Goal: Task Accomplishment & Management: Use online tool/utility

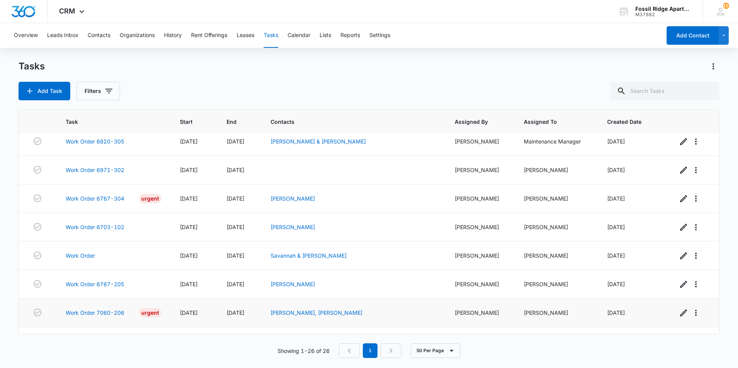
scroll to position [542, 0]
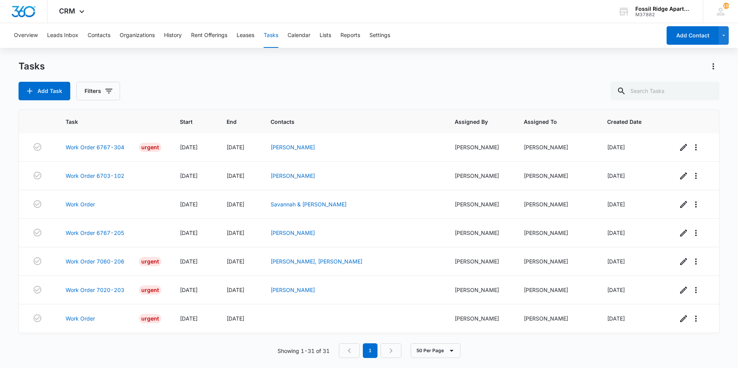
scroll to position [685, 0]
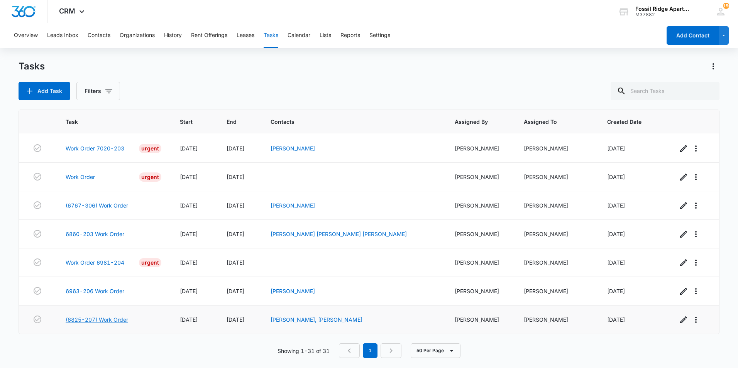
click at [101, 318] on link "(6825-207) Work Order" at bounding box center [97, 320] width 63 height 8
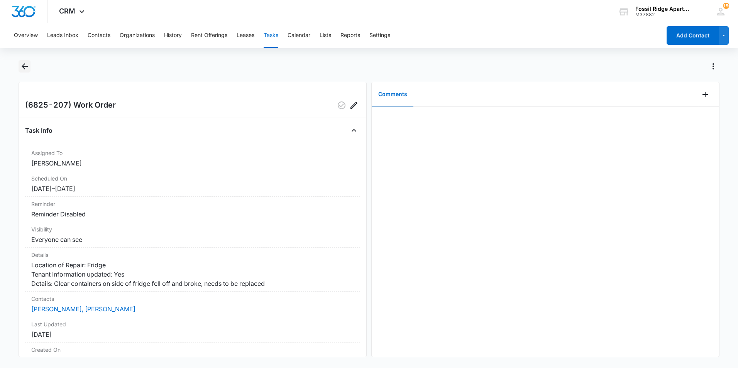
click at [23, 69] on icon "Back" at bounding box center [24, 66] width 9 height 9
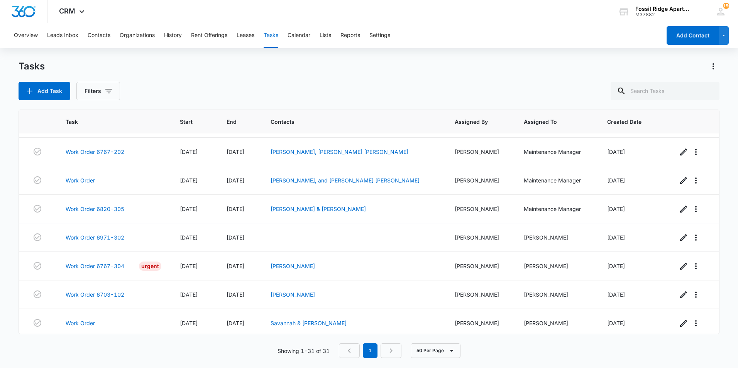
scroll to position [685, 0]
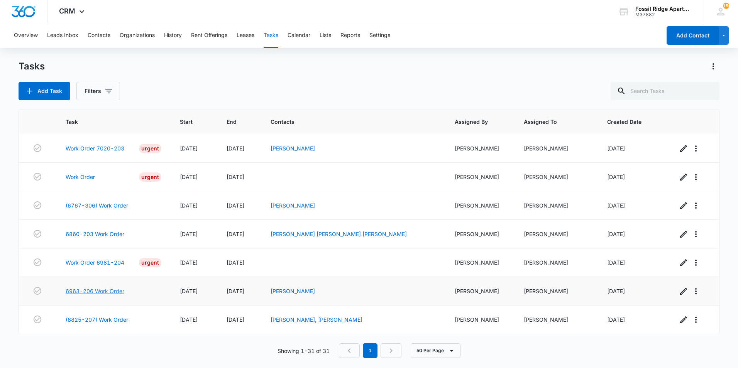
click at [110, 291] on link "6963-206 Work Order" at bounding box center [95, 291] width 59 height 8
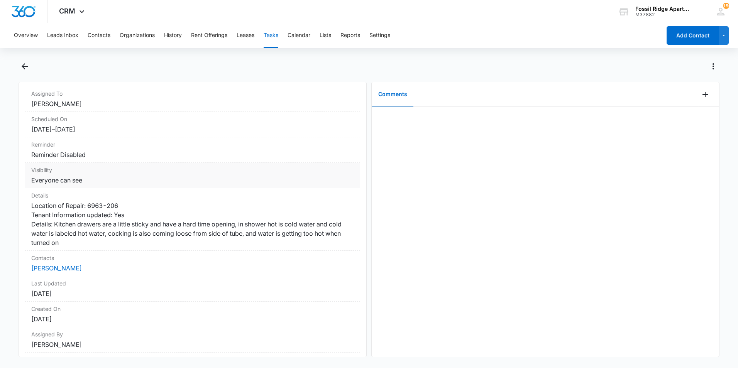
scroll to position [77, 0]
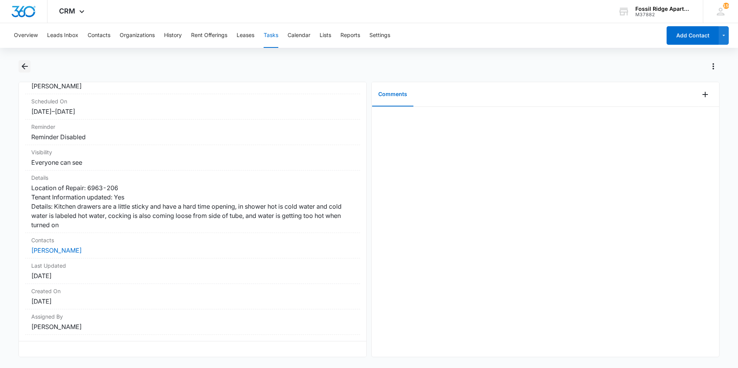
click at [26, 68] on icon "Back" at bounding box center [24, 66] width 9 height 9
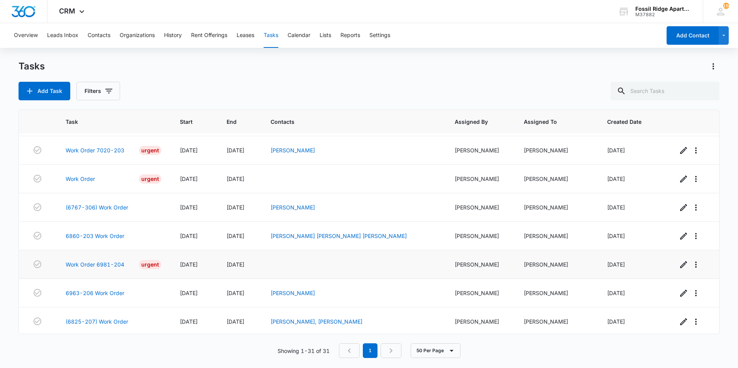
scroll to position [685, 0]
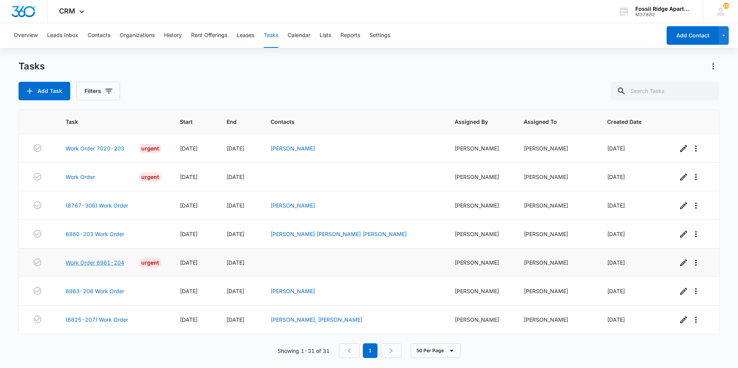
click at [112, 260] on link "Work Order 6981-204" at bounding box center [95, 263] width 59 height 8
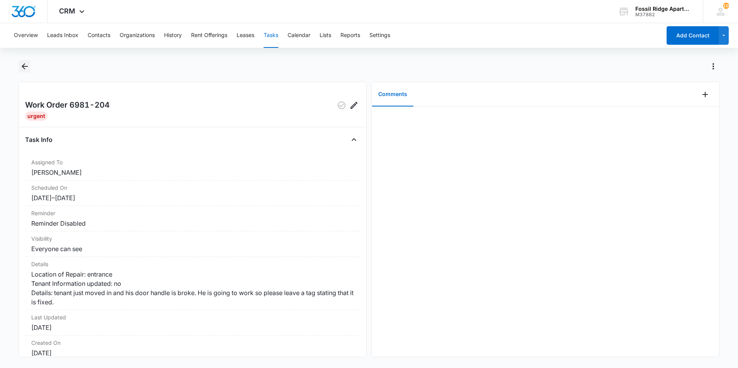
click at [22, 65] on icon "Back" at bounding box center [24, 66] width 9 height 9
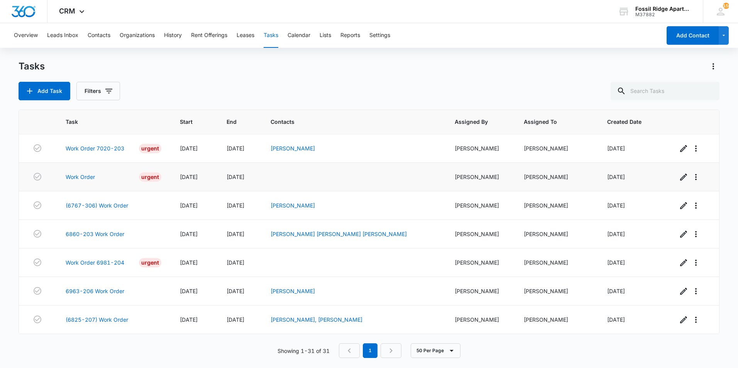
scroll to position [608, 0]
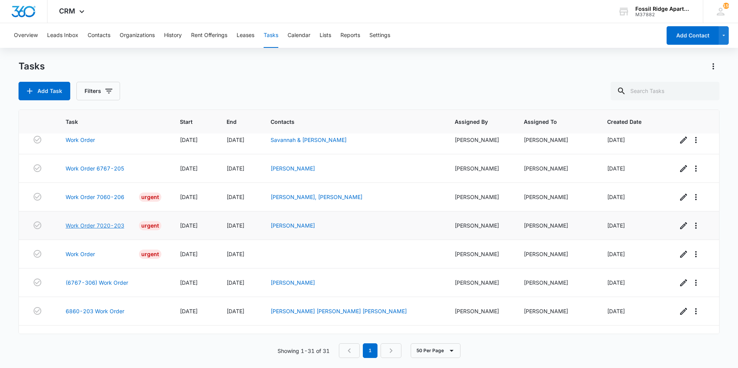
click at [105, 225] on link "Work Order 7020-203" at bounding box center [95, 225] width 59 height 8
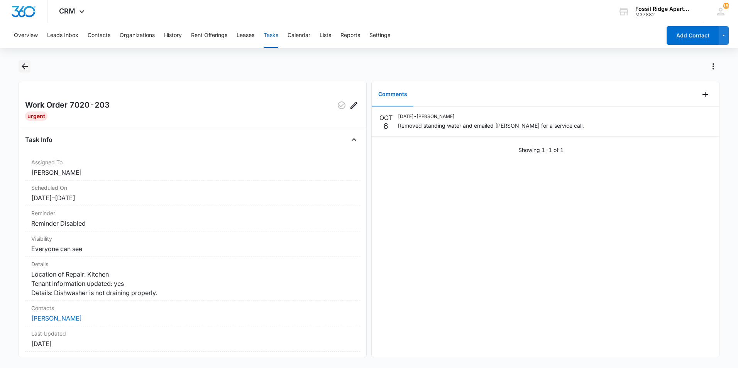
click at [27, 69] on icon "Back" at bounding box center [24, 66] width 9 height 9
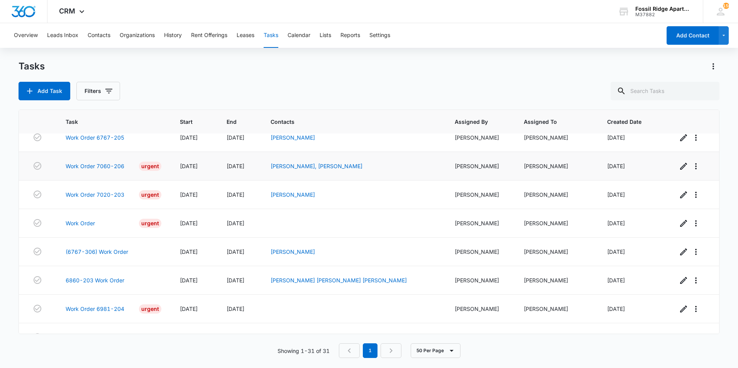
scroll to position [685, 0]
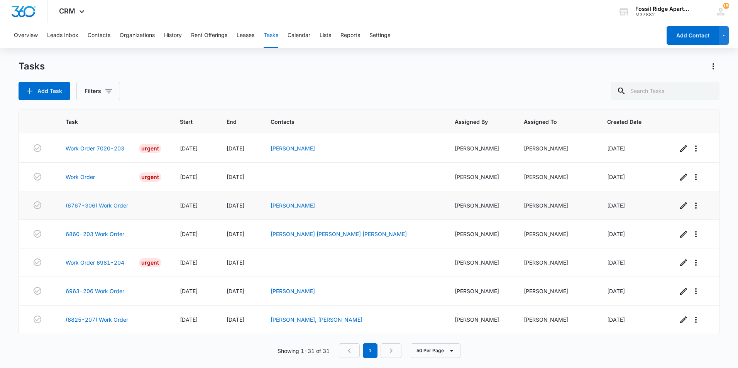
click at [99, 203] on link "(6767-306) Work Order" at bounding box center [97, 205] width 63 height 8
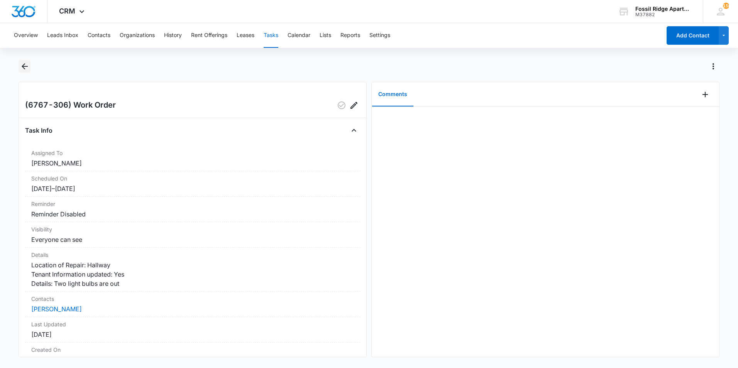
click at [28, 67] on icon "Back" at bounding box center [24, 66] width 9 height 9
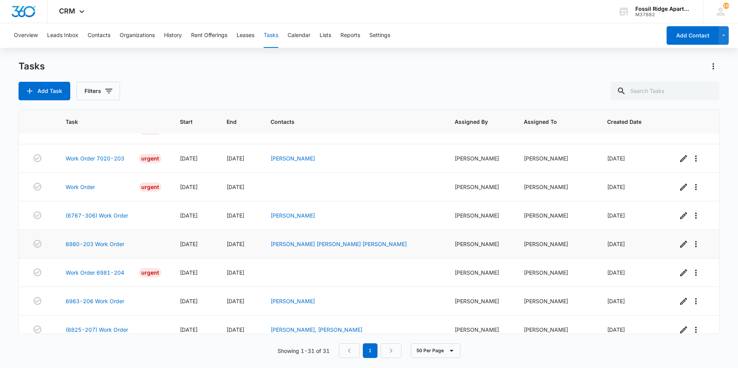
scroll to position [685, 0]
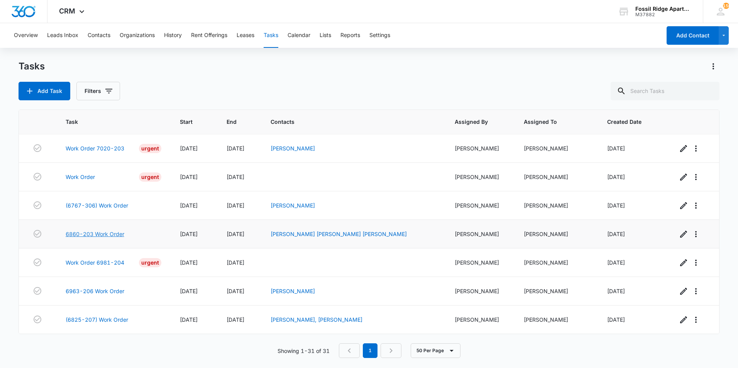
click at [108, 234] on link "6860-203 Work Order" at bounding box center [95, 234] width 59 height 8
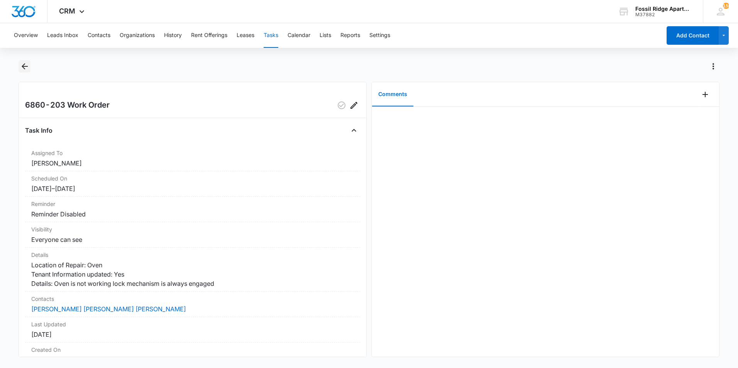
drag, startPoint x: 27, startPoint y: 70, endPoint x: 21, endPoint y: 68, distance: 6.0
click at [24, 69] on icon "Back" at bounding box center [24, 66] width 9 height 9
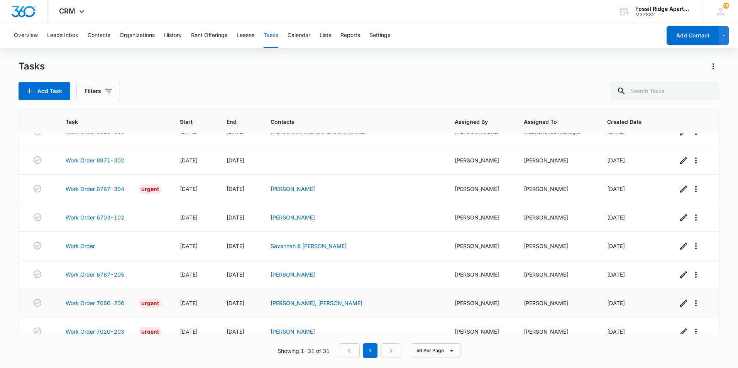
scroll to position [685, 0]
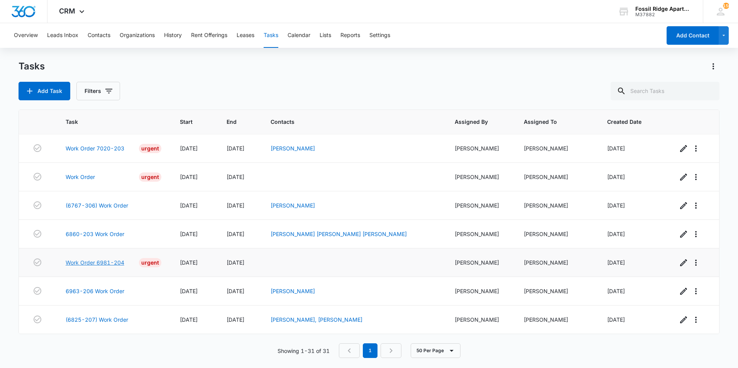
click at [108, 262] on link "Work Order 6981-204" at bounding box center [95, 263] width 59 height 8
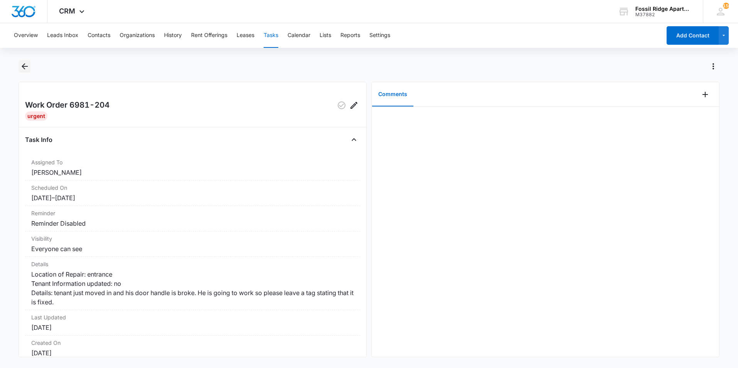
click at [19, 64] on button "Back" at bounding box center [25, 66] width 12 height 12
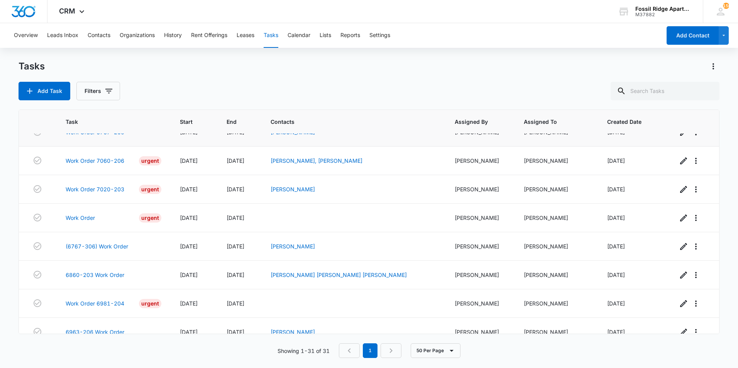
scroll to position [685, 0]
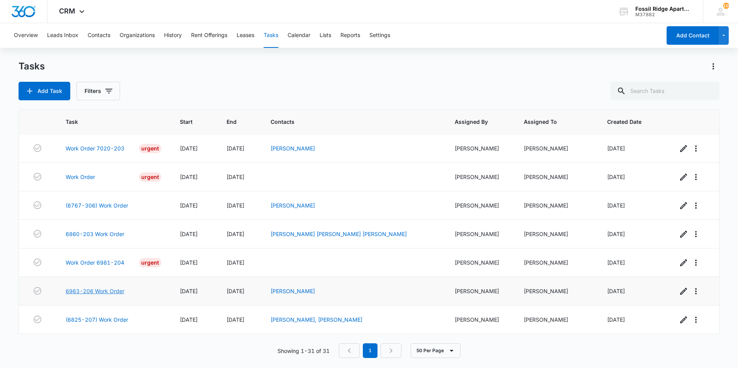
click at [108, 292] on link "6963-206 Work Order" at bounding box center [95, 291] width 59 height 8
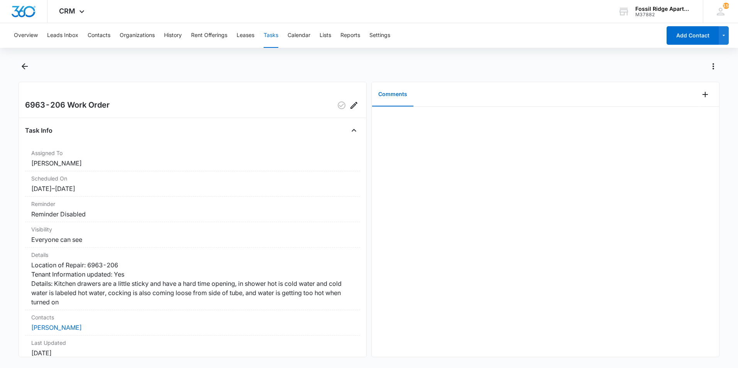
click at [25, 74] on div at bounding box center [369, 71] width 701 height 22
click at [25, 65] on icon "Back" at bounding box center [24, 66] width 9 height 9
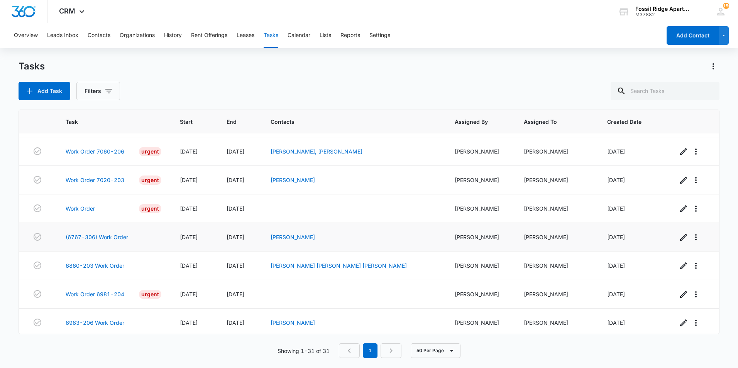
scroll to position [685, 0]
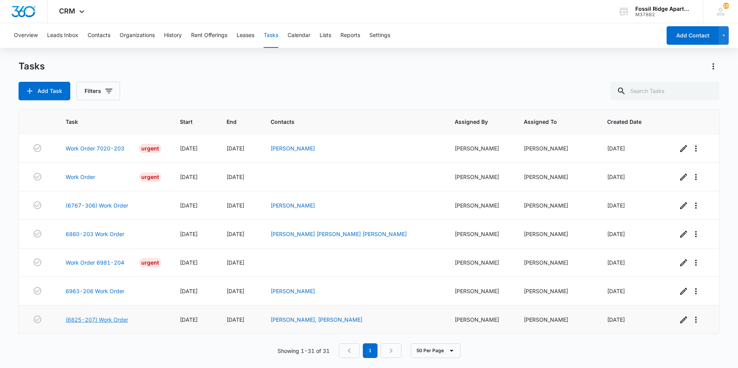
click at [98, 318] on link "(6825-207) Work Order" at bounding box center [97, 320] width 63 height 8
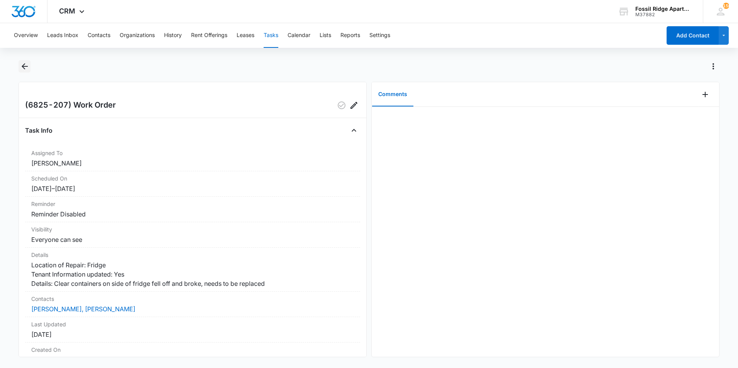
click at [21, 66] on icon "Back" at bounding box center [24, 66] width 9 height 9
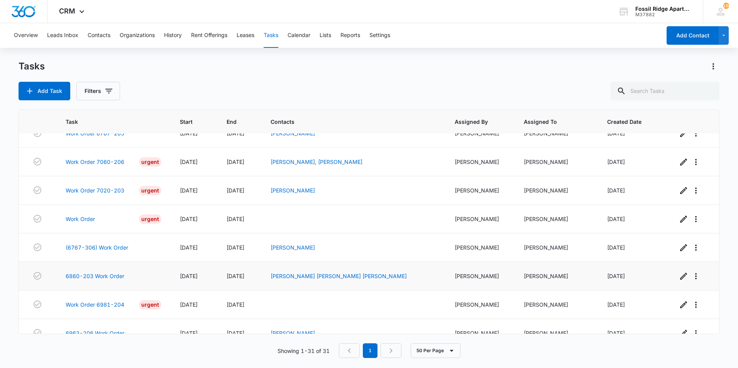
scroll to position [685, 0]
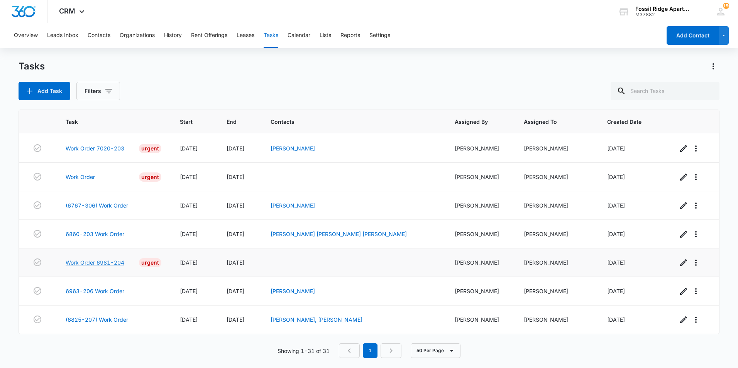
click at [118, 264] on link "Work Order 6981-204" at bounding box center [95, 263] width 59 height 8
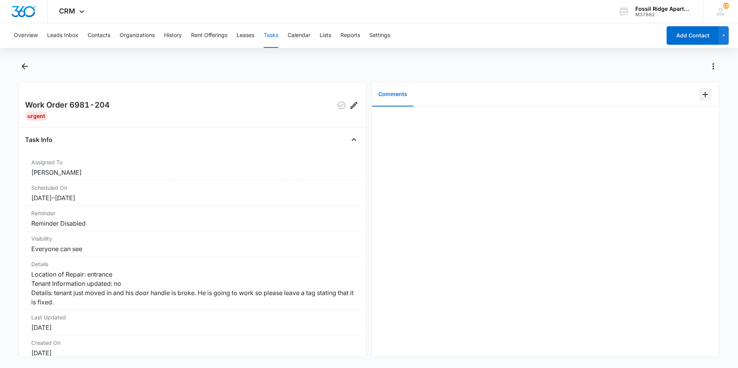
click at [702, 93] on icon "Add Comment" at bounding box center [704, 94] width 9 height 9
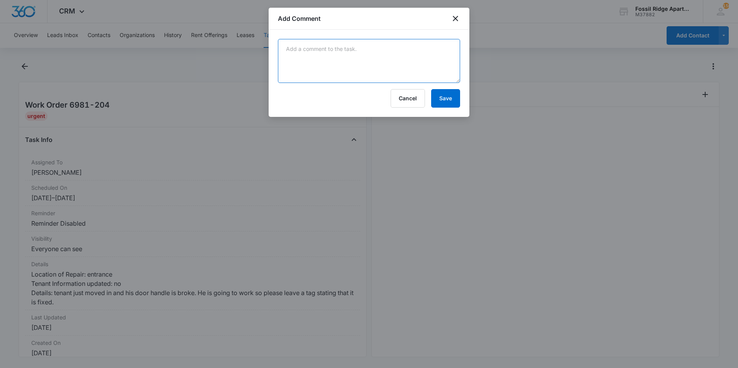
click at [317, 56] on textarea at bounding box center [369, 61] width 182 height 44
type textarea "Replaced door handle."
click at [450, 98] on button "Save" at bounding box center [445, 98] width 29 height 19
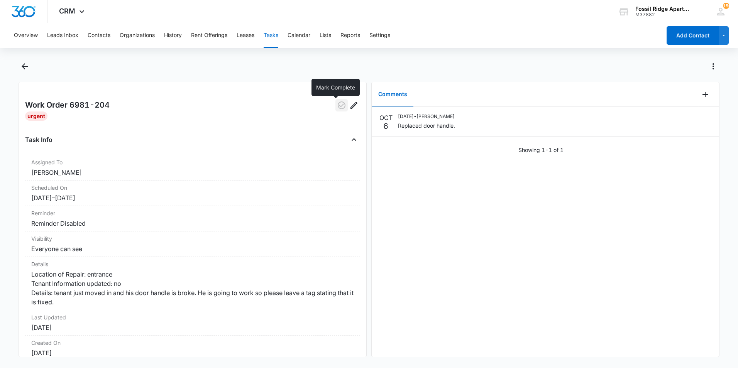
click at [337, 105] on icon "button" at bounding box center [341, 105] width 9 height 9
click at [19, 63] on button "Back" at bounding box center [25, 66] width 12 height 12
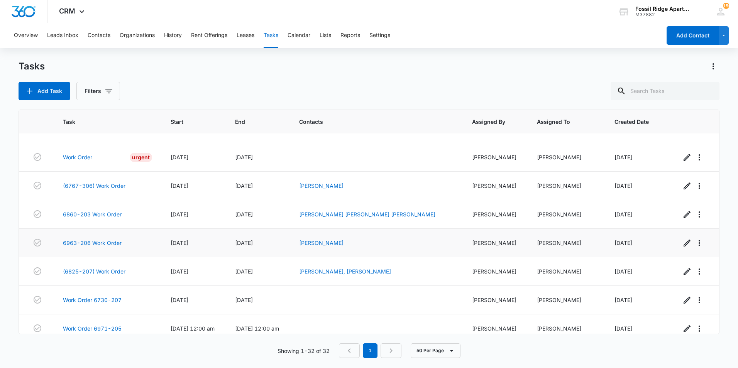
scroll to position [714, 0]
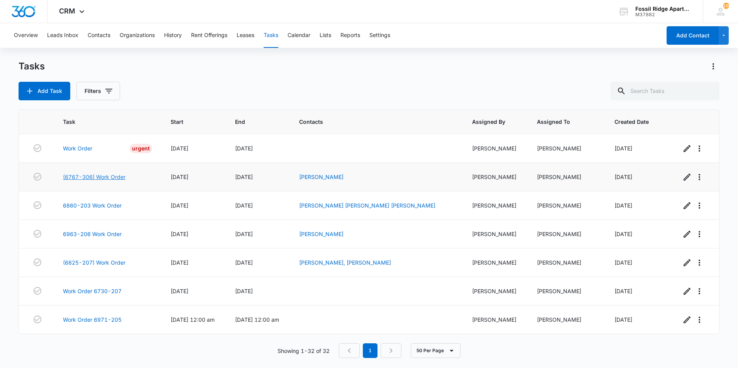
click at [101, 175] on link "(6767-306) Work Order" at bounding box center [94, 177] width 63 height 8
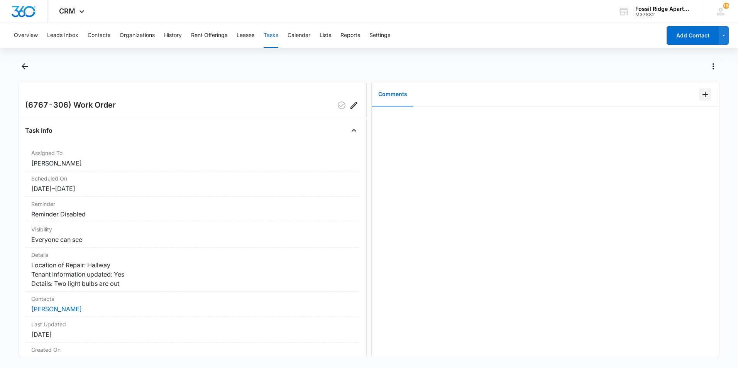
click at [700, 91] on icon "Add Comment" at bounding box center [704, 94] width 9 height 9
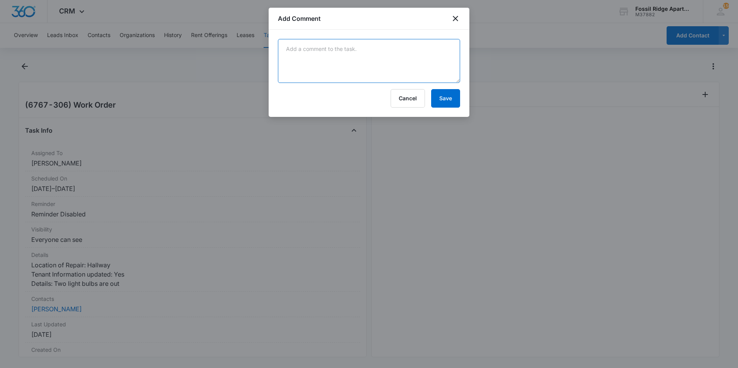
click at [357, 51] on textarea at bounding box center [369, 61] width 182 height 44
click at [306, 48] on textarea "Change lightbulbs" at bounding box center [369, 61] width 182 height 44
type textarea "Changed lightbulbs"
click at [436, 104] on button "Save" at bounding box center [445, 98] width 29 height 19
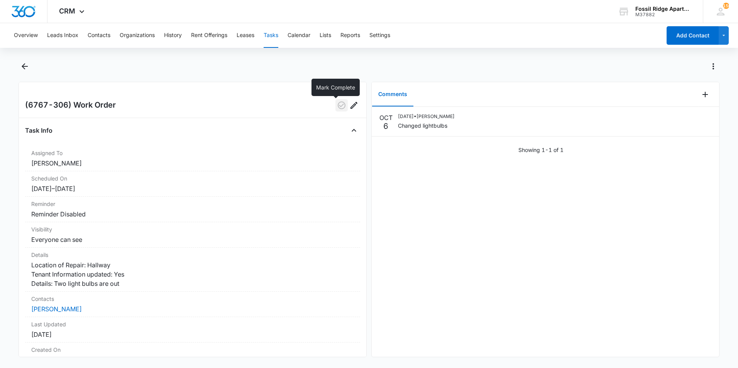
click at [337, 103] on icon "button" at bounding box center [341, 105] width 9 height 9
click at [24, 67] on icon "Back" at bounding box center [25, 66] width 6 height 6
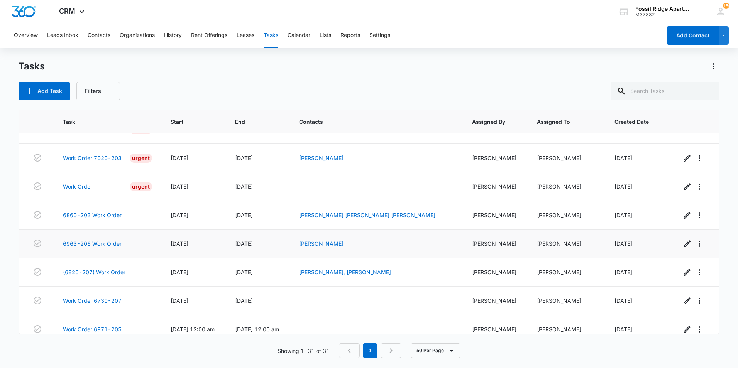
scroll to position [685, 0]
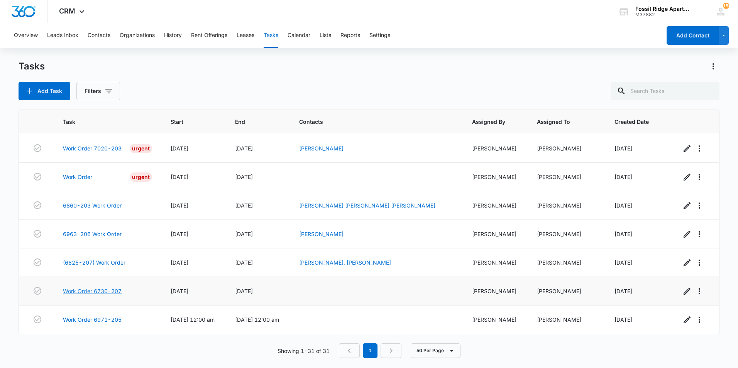
click at [81, 294] on link "Work Order 6730-207" at bounding box center [92, 291] width 59 height 8
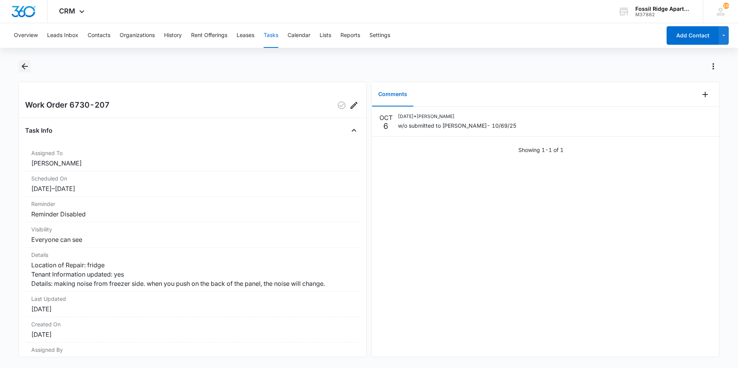
click at [27, 64] on icon "Back" at bounding box center [24, 66] width 9 height 9
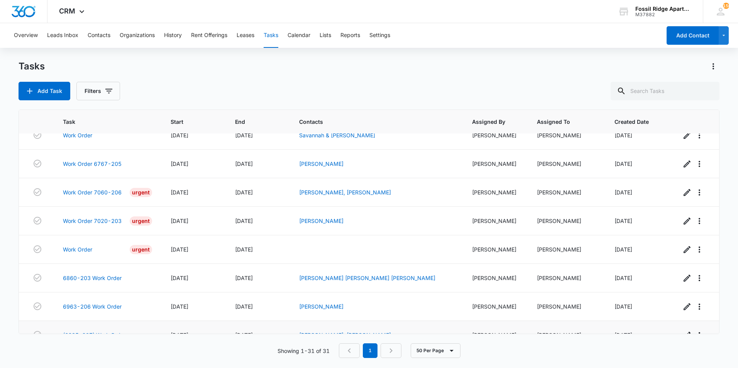
scroll to position [685, 0]
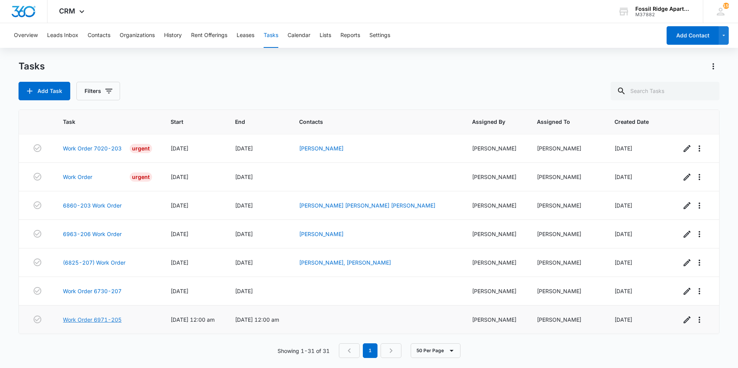
click at [103, 321] on link "Work Order 6971-205" at bounding box center [92, 320] width 59 height 8
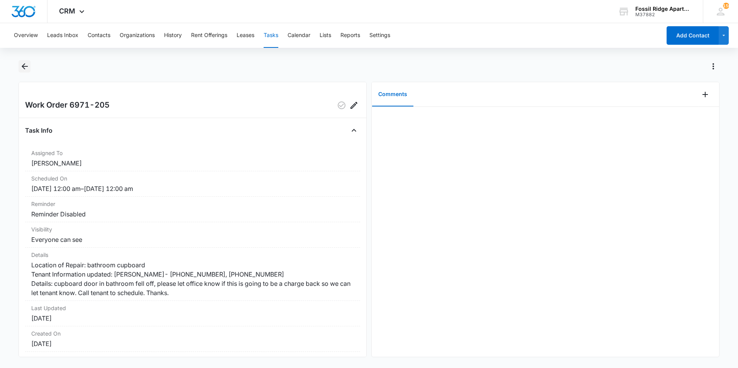
click at [22, 64] on icon "Back" at bounding box center [24, 66] width 9 height 9
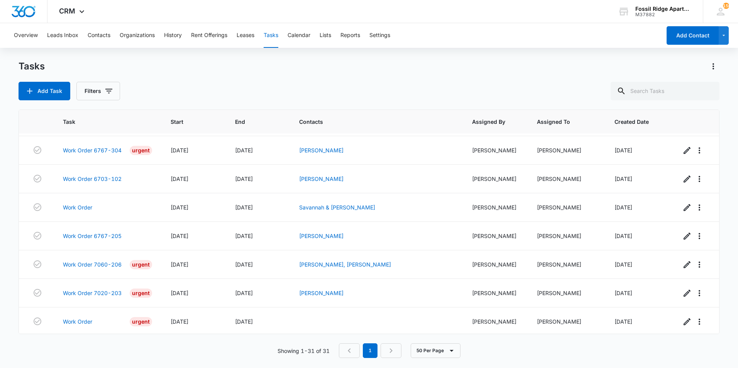
scroll to position [685, 0]
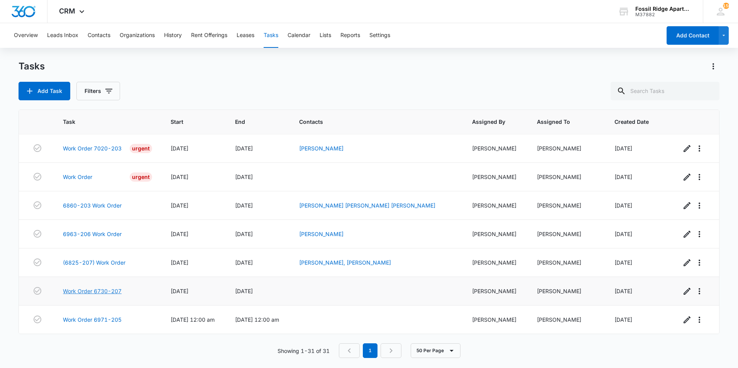
click at [92, 290] on link "Work Order 6730-207" at bounding box center [92, 291] width 59 height 8
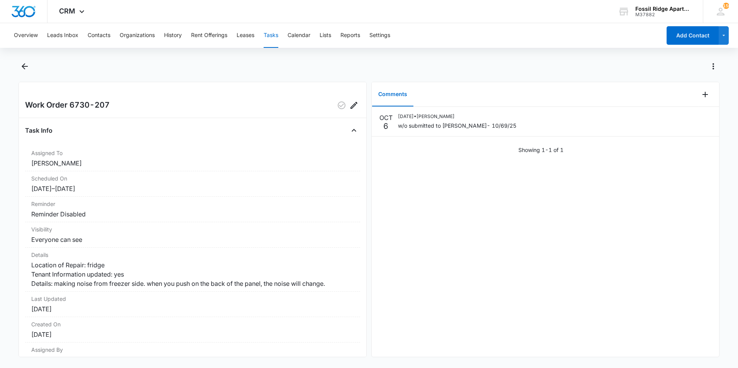
drag, startPoint x: 302, startPoint y: 213, endPoint x: 546, endPoint y: 229, distance: 244.0
click at [546, 243] on div "[DATE] [DATE] • [PERSON_NAME] w/o submitted to [PERSON_NAME]- 10/69/25 Showing …" at bounding box center [545, 232] width 347 height 250
click at [20, 65] on icon "Back" at bounding box center [24, 66] width 9 height 9
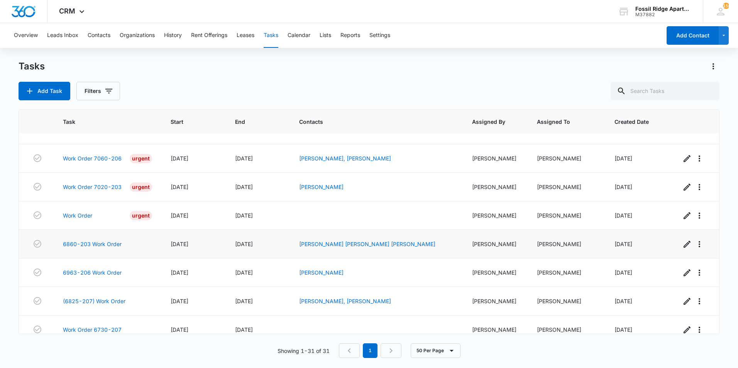
scroll to position [685, 0]
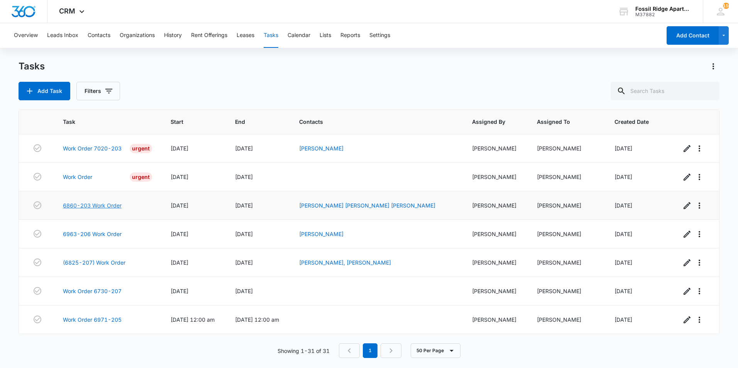
click at [101, 208] on link "6860-203 Work Order" at bounding box center [92, 205] width 59 height 8
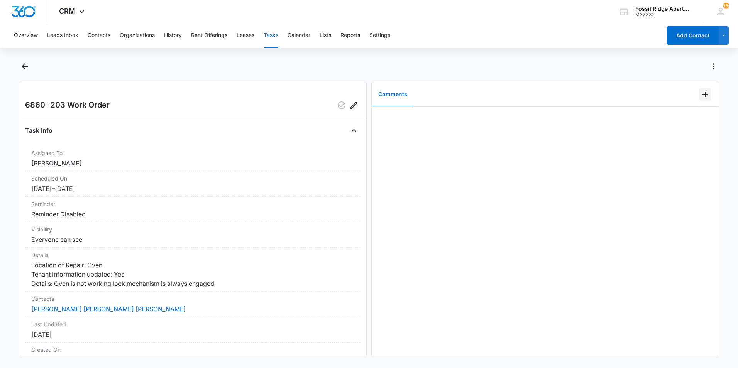
click at [703, 98] on icon "Add Comment" at bounding box center [704, 94] width 9 height 9
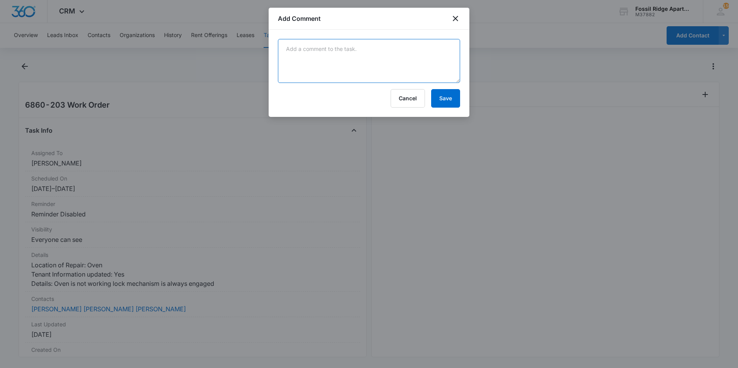
click at [402, 55] on textarea at bounding box center [369, 61] width 182 height 44
type textarea "Got the lock unstuck and the oven is operational."
click at [438, 97] on button "Save" at bounding box center [445, 98] width 29 height 19
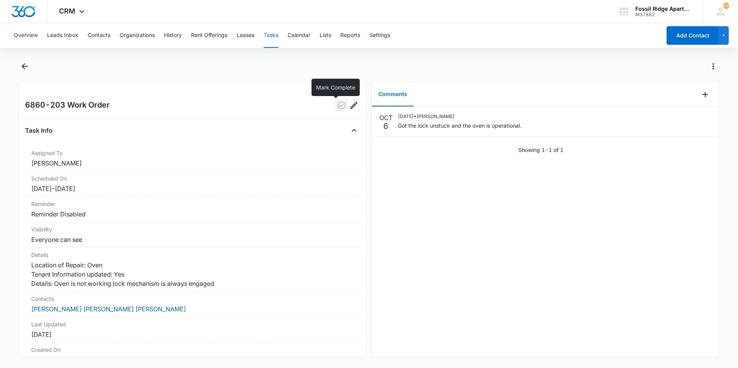
click at [338, 106] on icon "button" at bounding box center [342, 105] width 8 height 8
click at [27, 69] on icon "Back" at bounding box center [24, 66] width 9 height 9
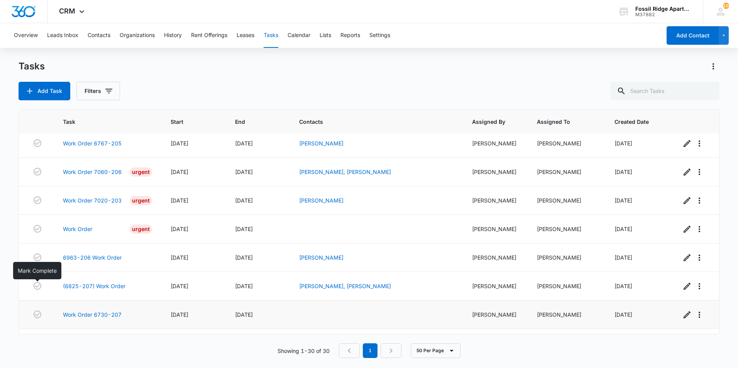
scroll to position [656, 0]
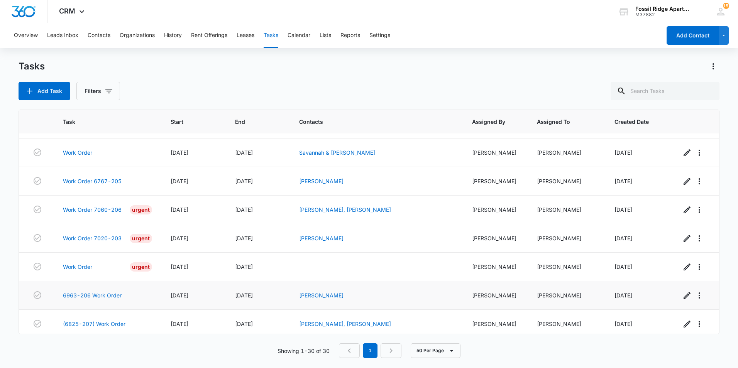
scroll to position [656, 0]
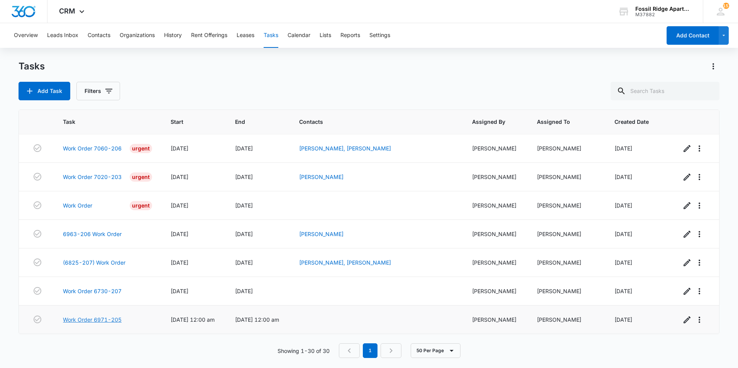
click at [98, 320] on link "Work Order 6971-205" at bounding box center [92, 320] width 59 height 8
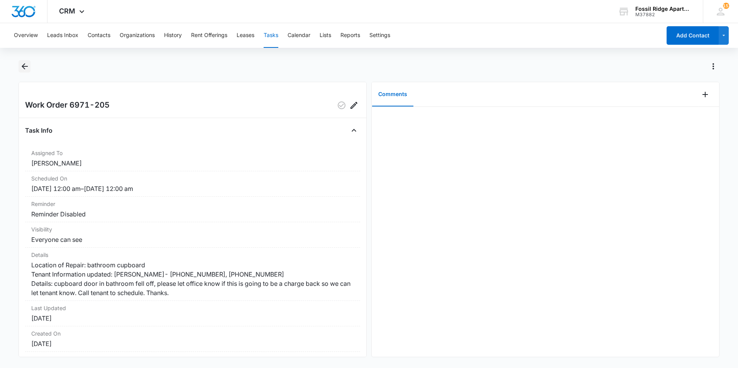
click at [19, 63] on button "Back" at bounding box center [25, 66] width 12 height 12
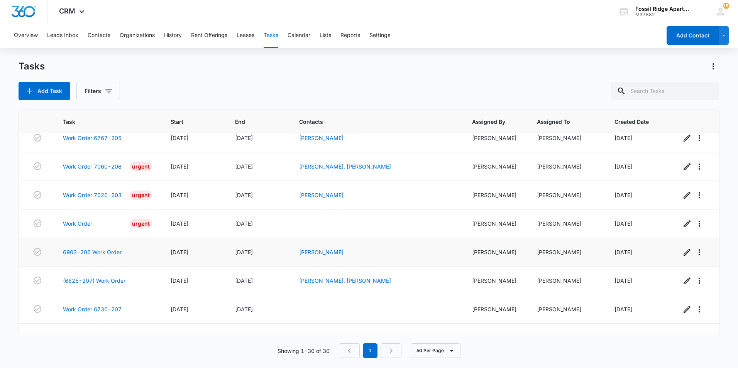
scroll to position [656, 0]
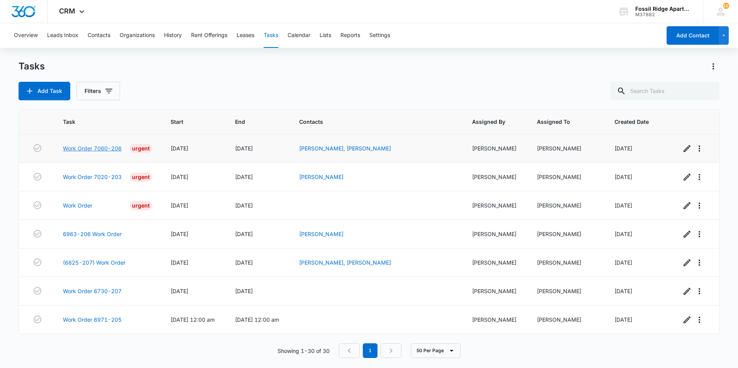
click at [116, 148] on link "Work Order 7060-206" at bounding box center [92, 148] width 59 height 8
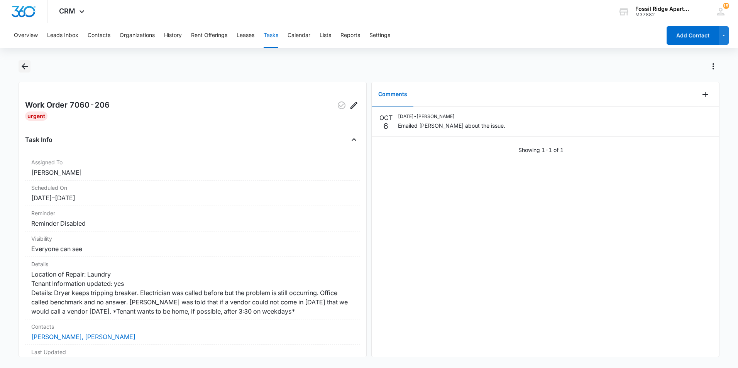
click at [20, 64] on icon "Back" at bounding box center [24, 66] width 9 height 9
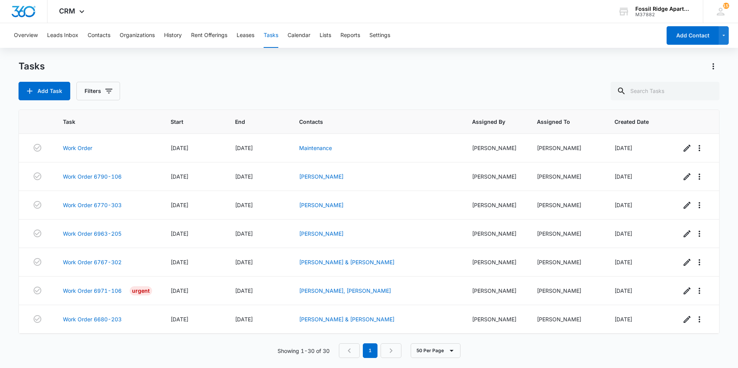
click at [142, 338] on div "Task Start End Contacts Assigned By Assigned To Created Date Work Order 04/02/2…" at bounding box center [369, 234] width 701 height 249
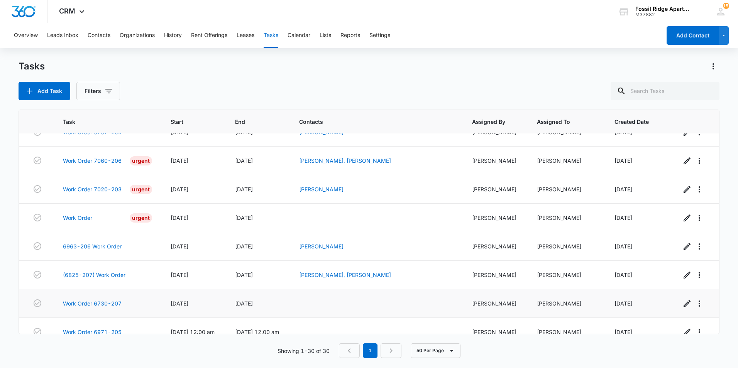
scroll to position [656, 0]
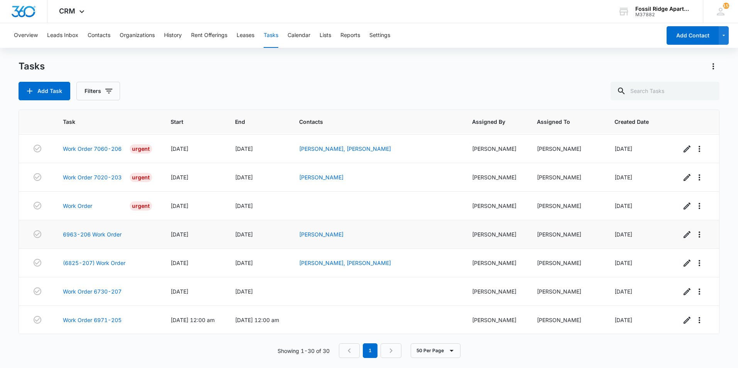
scroll to position [656, 0]
